Goal: Task Accomplishment & Management: Manage account settings

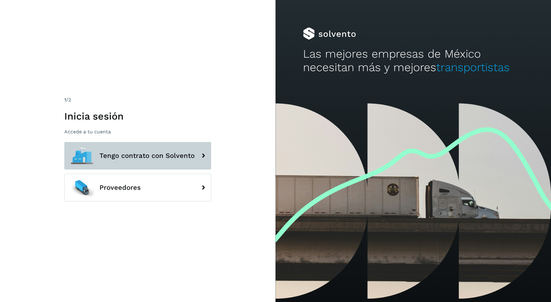
click at [142, 160] on button "Tengo contrato con Solvento" at bounding box center [137, 156] width 147 height 28
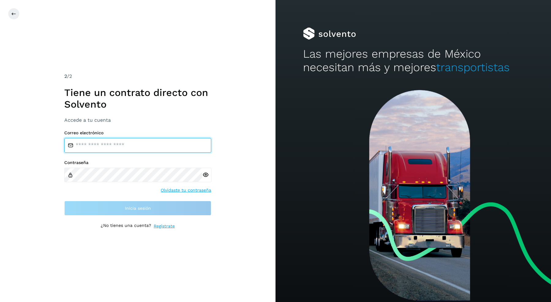
type input "**********"
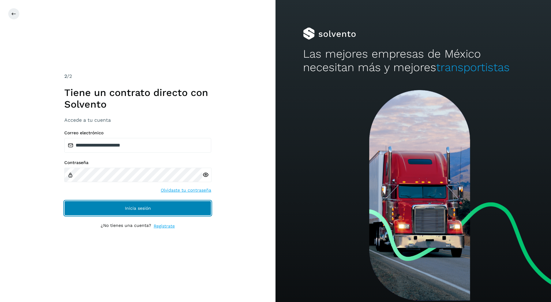
click at [128, 208] on span "Inicia sesión" at bounding box center [138, 208] width 26 height 4
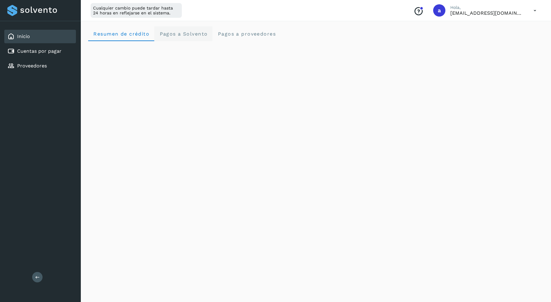
click at [198, 40] on Solvento "Pagos a Solvento" at bounding box center [183, 33] width 58 height 15
click at [131, 35] on span "Resumen de crédito" at bounding box center [121, 34] width 56 height 6
click at [181, 36] on span "Pagos a Solvento" at bounding box center [183, 34] width 48 height 6
click at [41, 53] on link "Cuentas por pagar" at bounding box center [39, 51] width 44 height 6
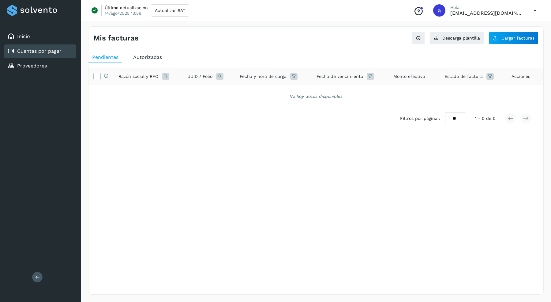
click at [149, 57] on span "Autorizadas" at bounding box center [147, 57] width 29 height 6
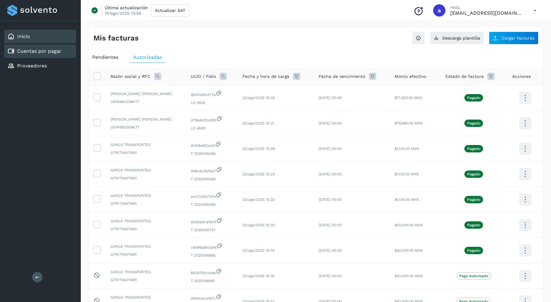
click at [43, 37] on div "Inicio" at bounding box center [40, 36] width 72 height 13
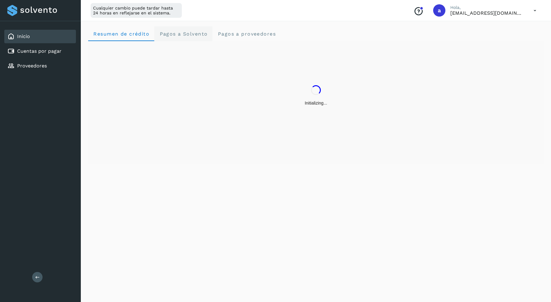
click at [193, 33] on span "Pagos a Solvento" at bounding box center [183, 34] width 48 height 6
click at [254, 33] on span "Pagos a proveedores" at bounding box center [246, 34] width 59 height 6
click at [187, 33] on span "Pagos a Solvento" at bounding box center [183, 34] width 48 height 6
click at [132, 32] on span "Resumen de crédito" at bounding box center [121, 34] width 56 height 6
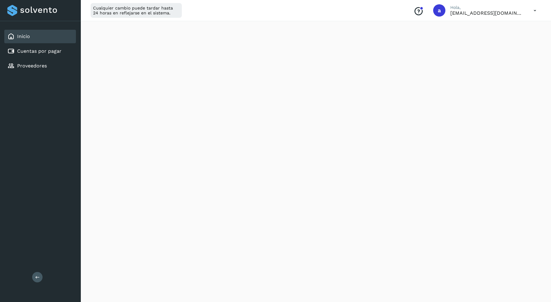
scroll to position [290, 0]
